Goal: Find specific fact: Find specific fact

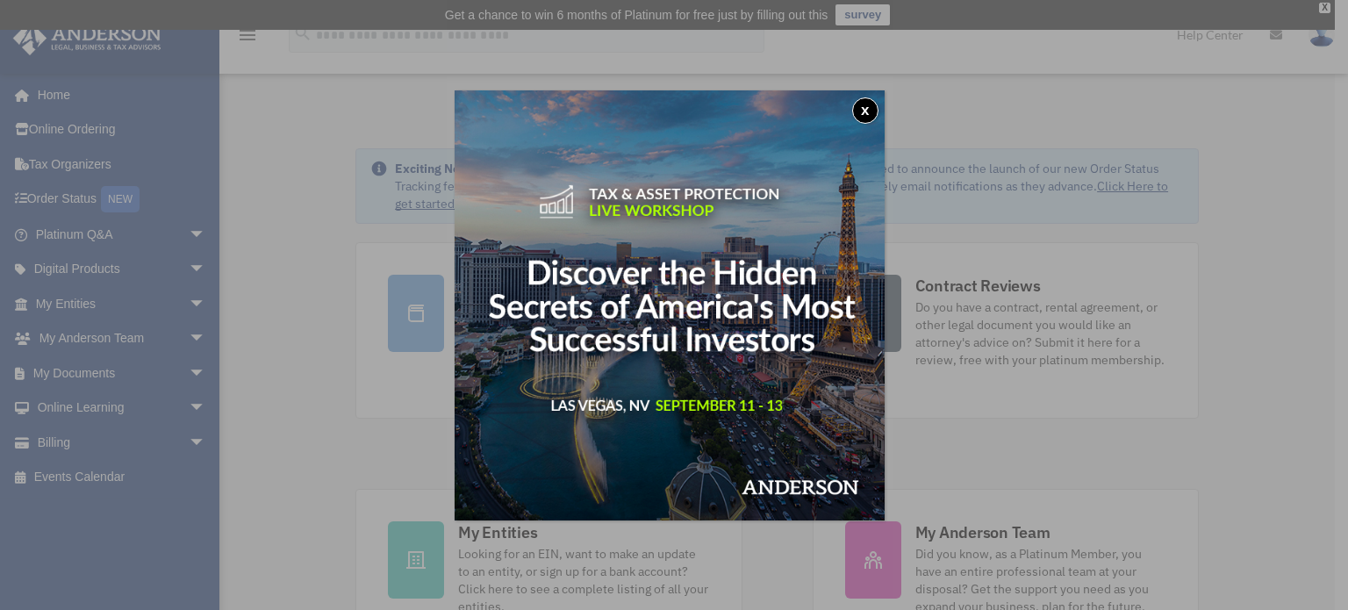
click at [871, 111] on button "x" at bounding box center [865, 110] width 26 height 26
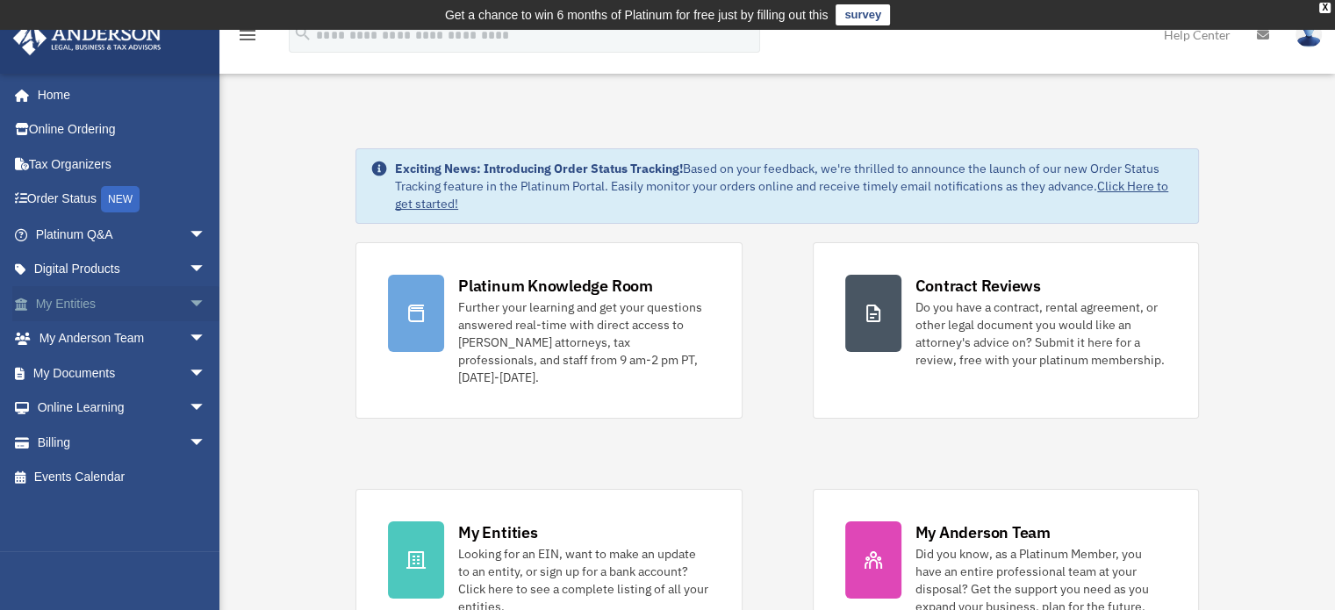
click at [98, 298] on link "My Entities arrow_drop_down" at bounding box center [122, 303] width 220 height 35
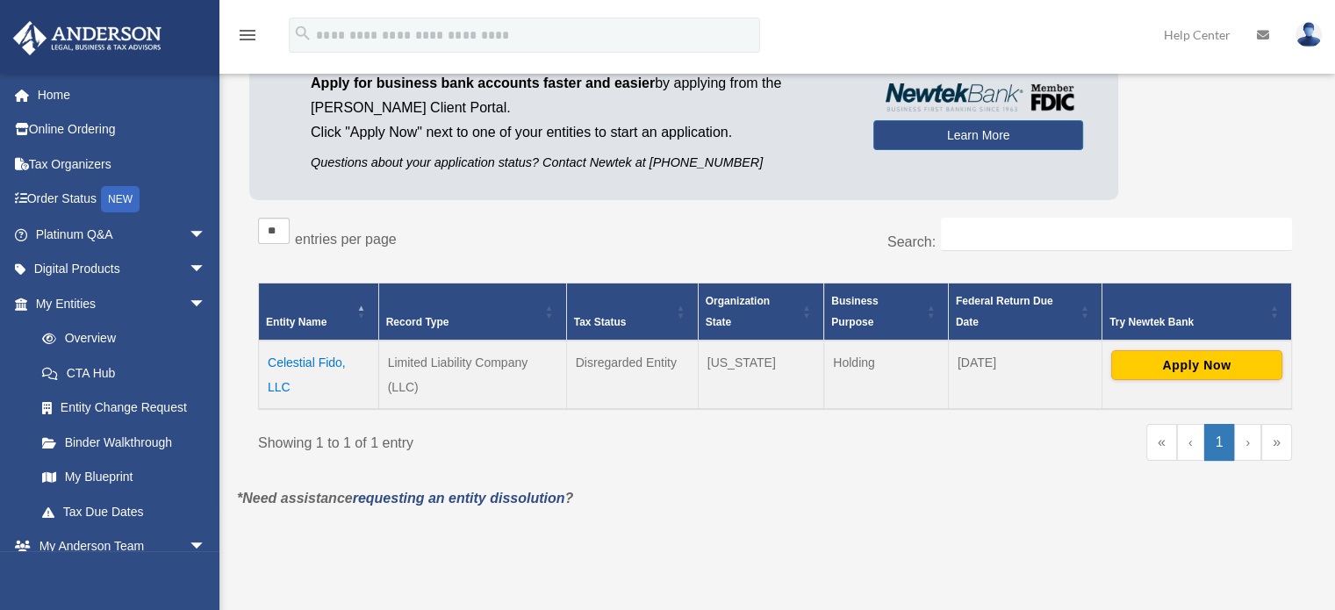
scroll to position [189, 0]
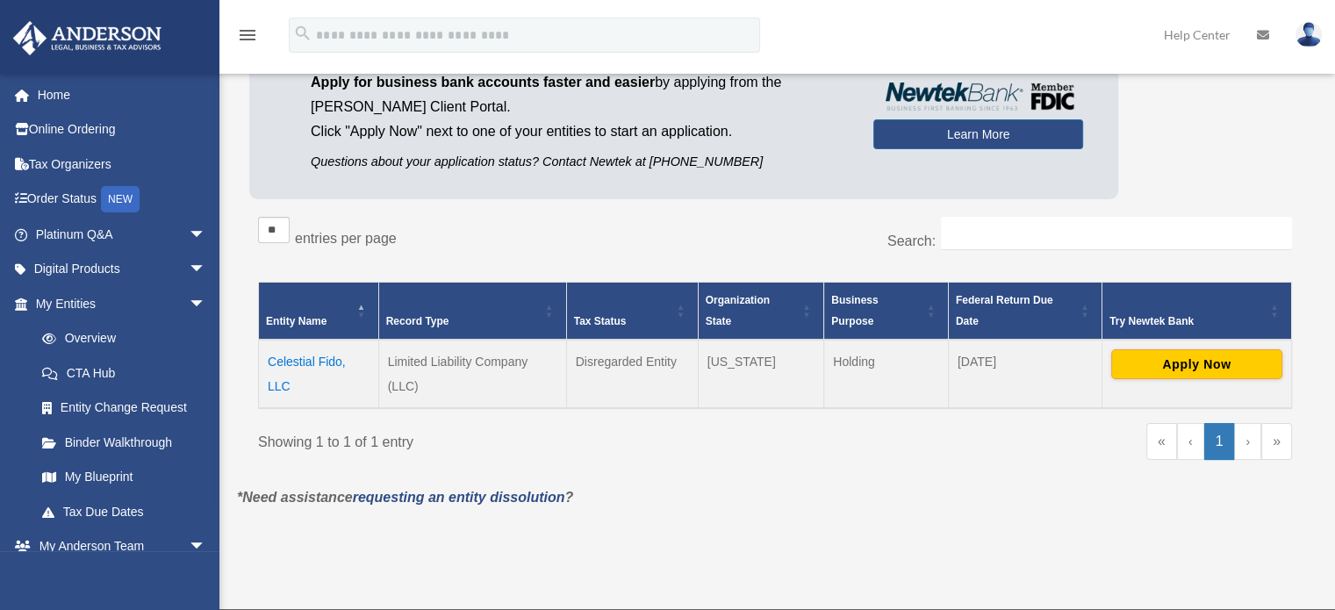
click at [298, 362] on td "Celestial Fido, LLC" at bounding box center [319, 374] width 120 height 68
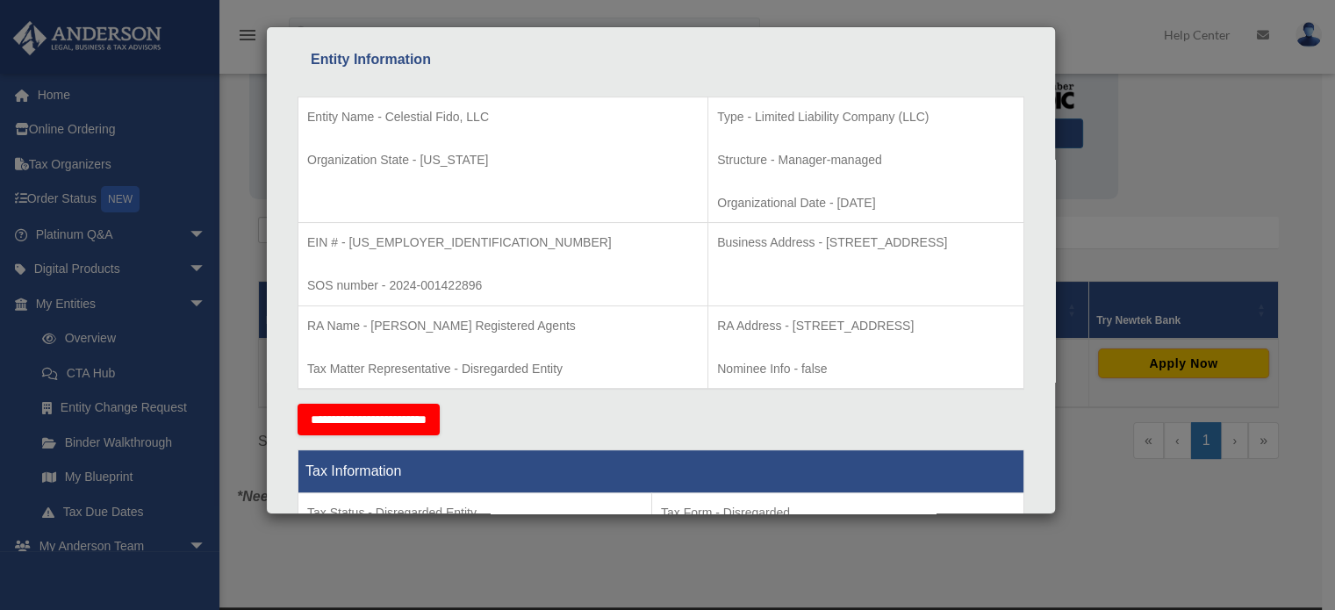
scroll to position [294, 0]
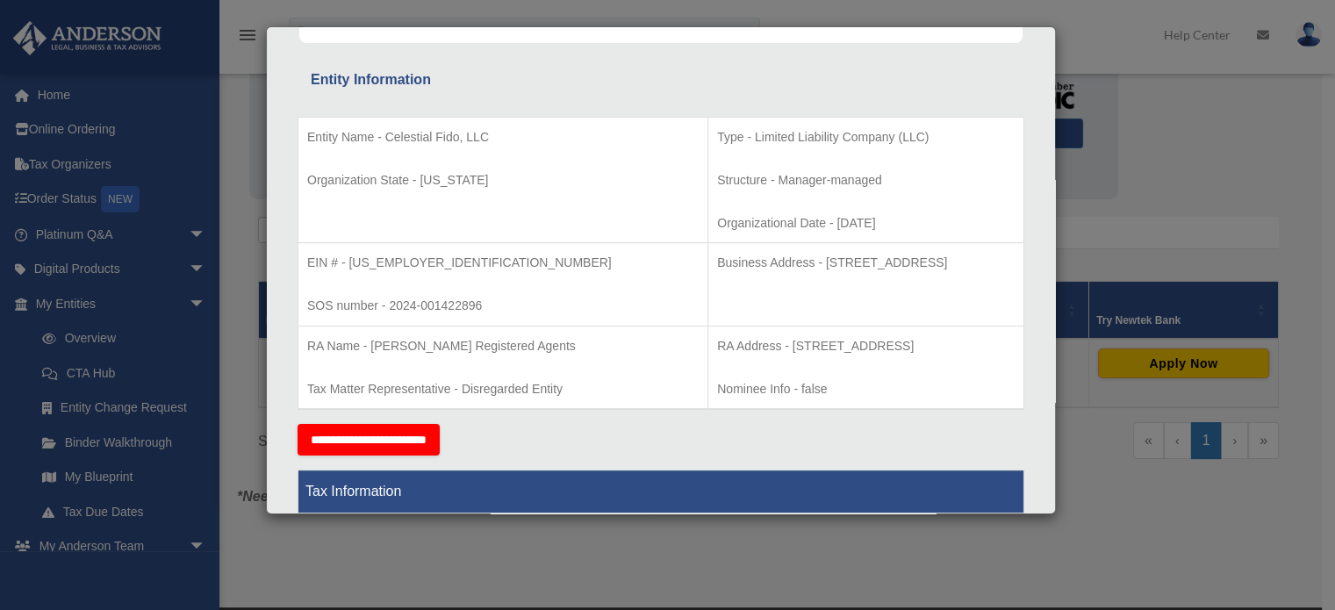
click at [402, 252] on p "EIN # - [US_EMPLOYER_IDENTIFICATION_NUMBER]" at bounding box center [502, 263] width 391 height 22
click at [355, 261] on p "EIN # - [US_EMPLOYER_IDENTIFICATION_NUMBER]" at bounding box center [502, 263] width 391 height 22
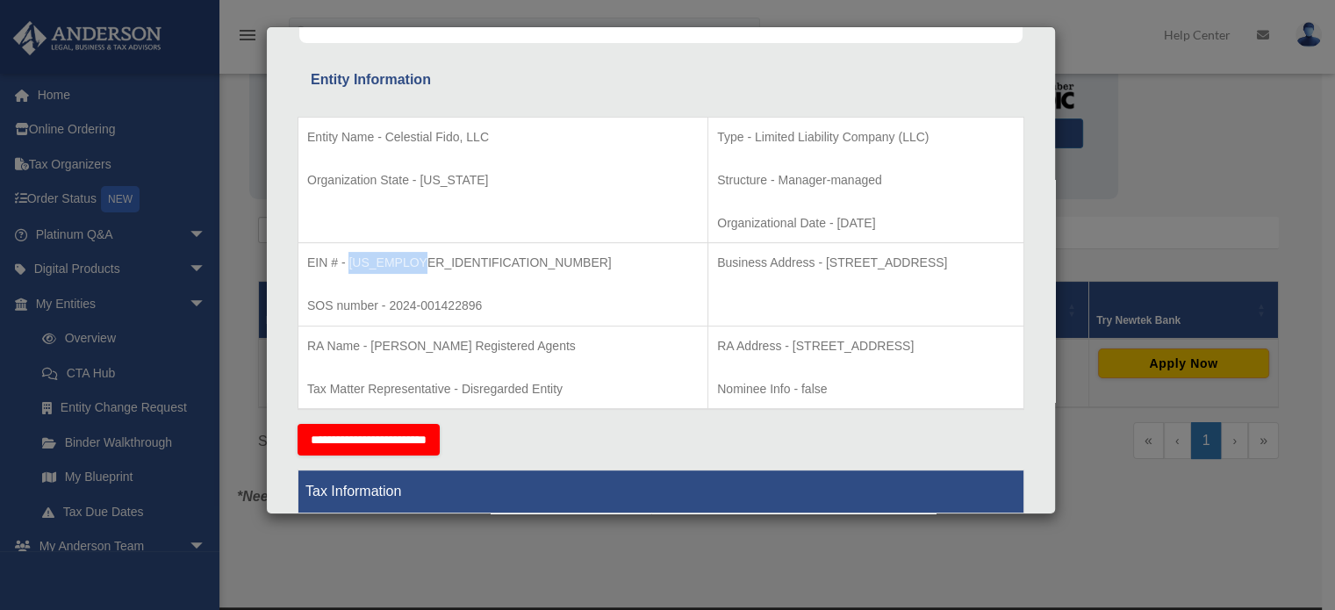
drag, startPoint x: 351, startPoint y: 262, endPoint x: 419, endPoint y: 261, distance: 67.6
click at [419, 261] on p "EIN # - [US_EMPLOYER_IDENTIFICATION_NUMBER]" at bounding box center [502, 263] width 391 height 22
copy p "[US_EMPLOYER_IDENTIFICATION_NUMBER]"
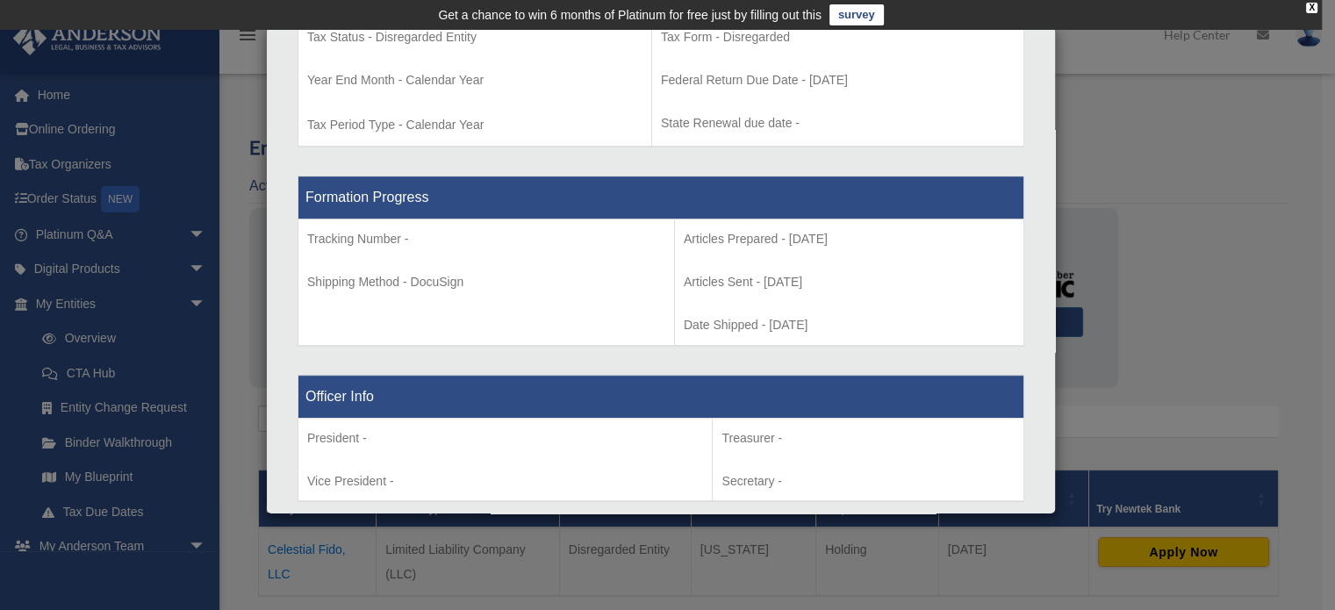
scroll to position [790, 0]
